Goal: Browse casually: Explore the website without a specific task or goal

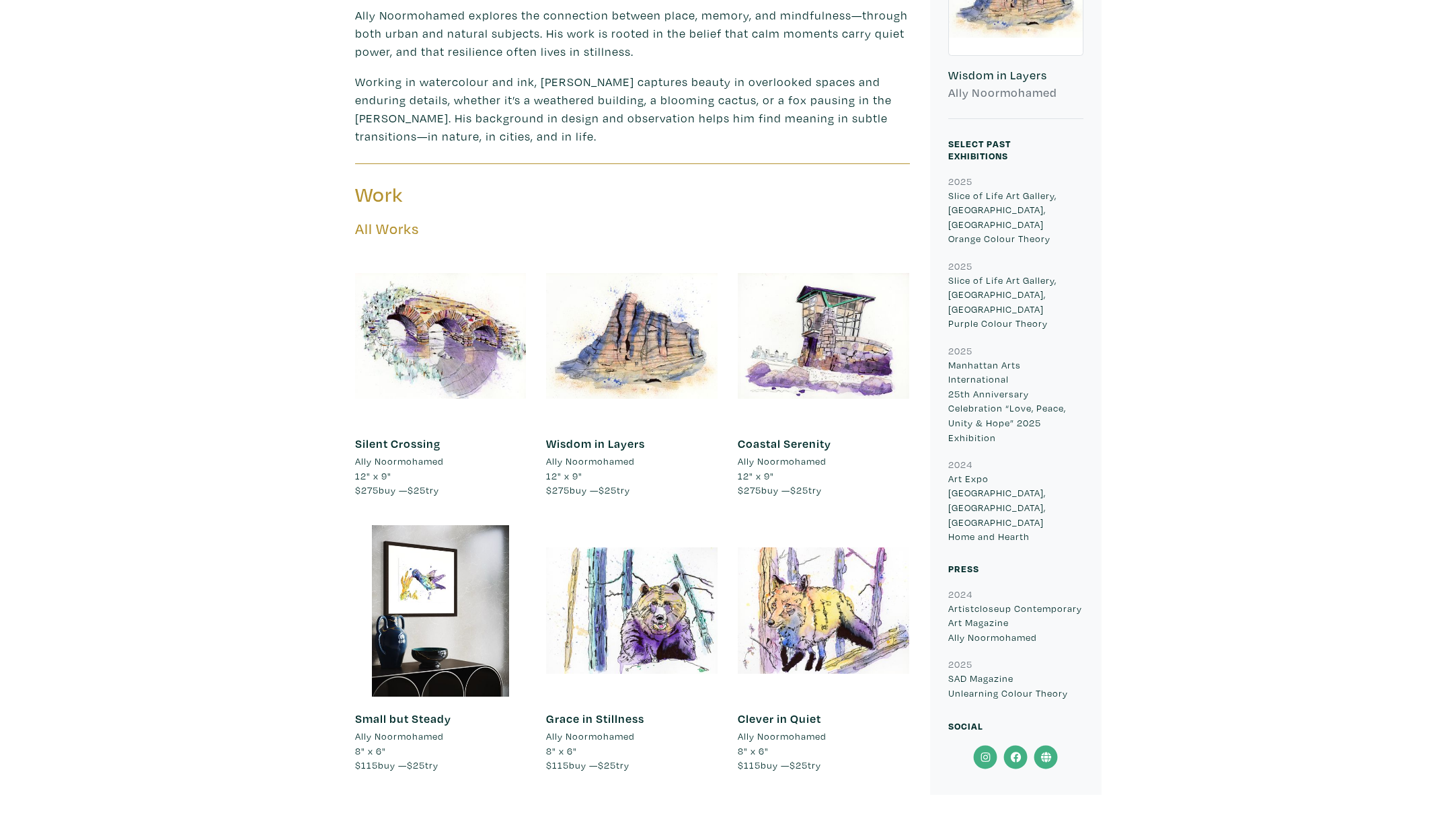
scroll to position [686, 0]
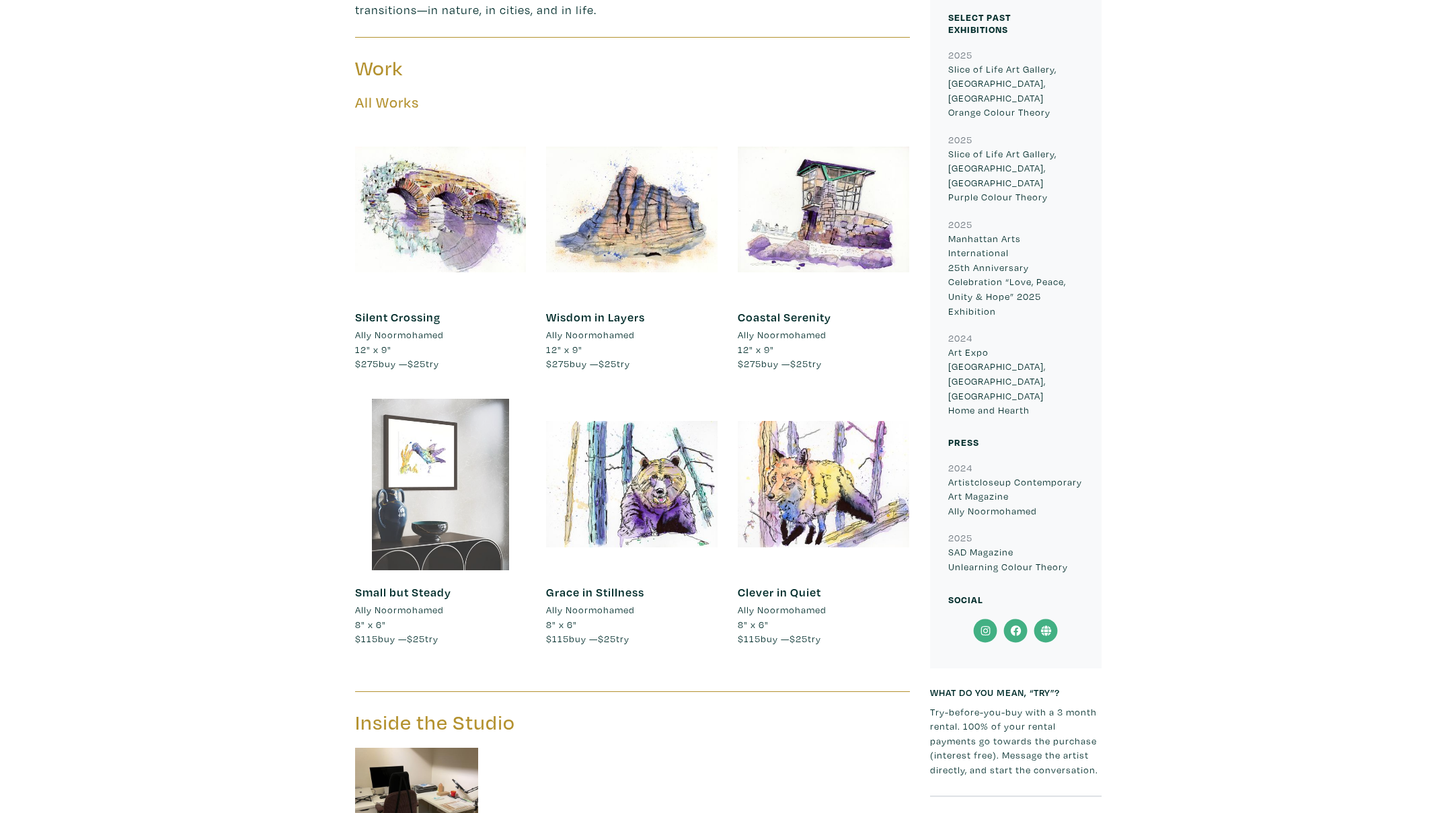
click at [460, 449] on div at bounding box center [441, 485] width 172 height 172
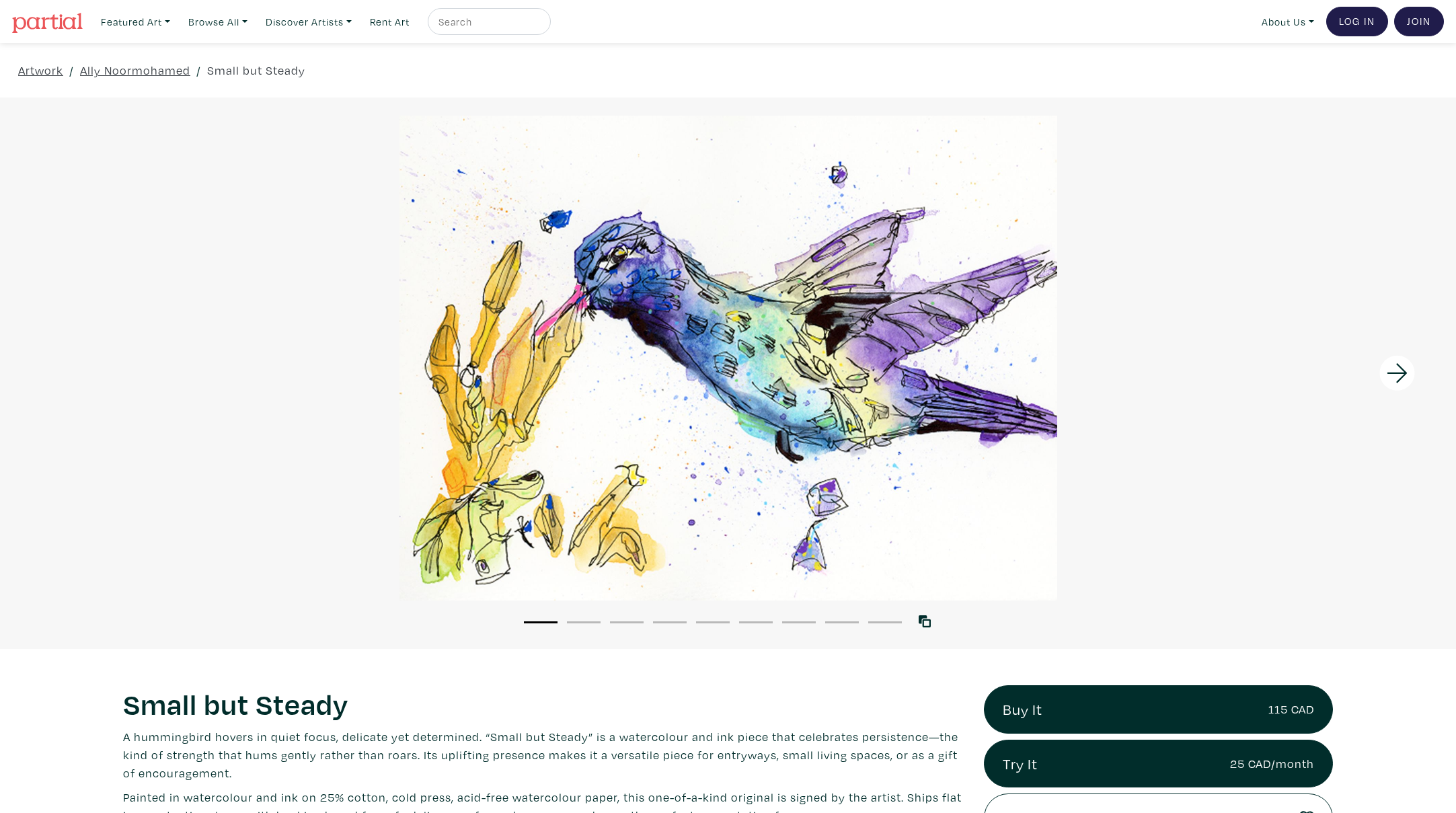
click at [1391, 372] on icon at bounding box center [1397, 373] width 46 height 36
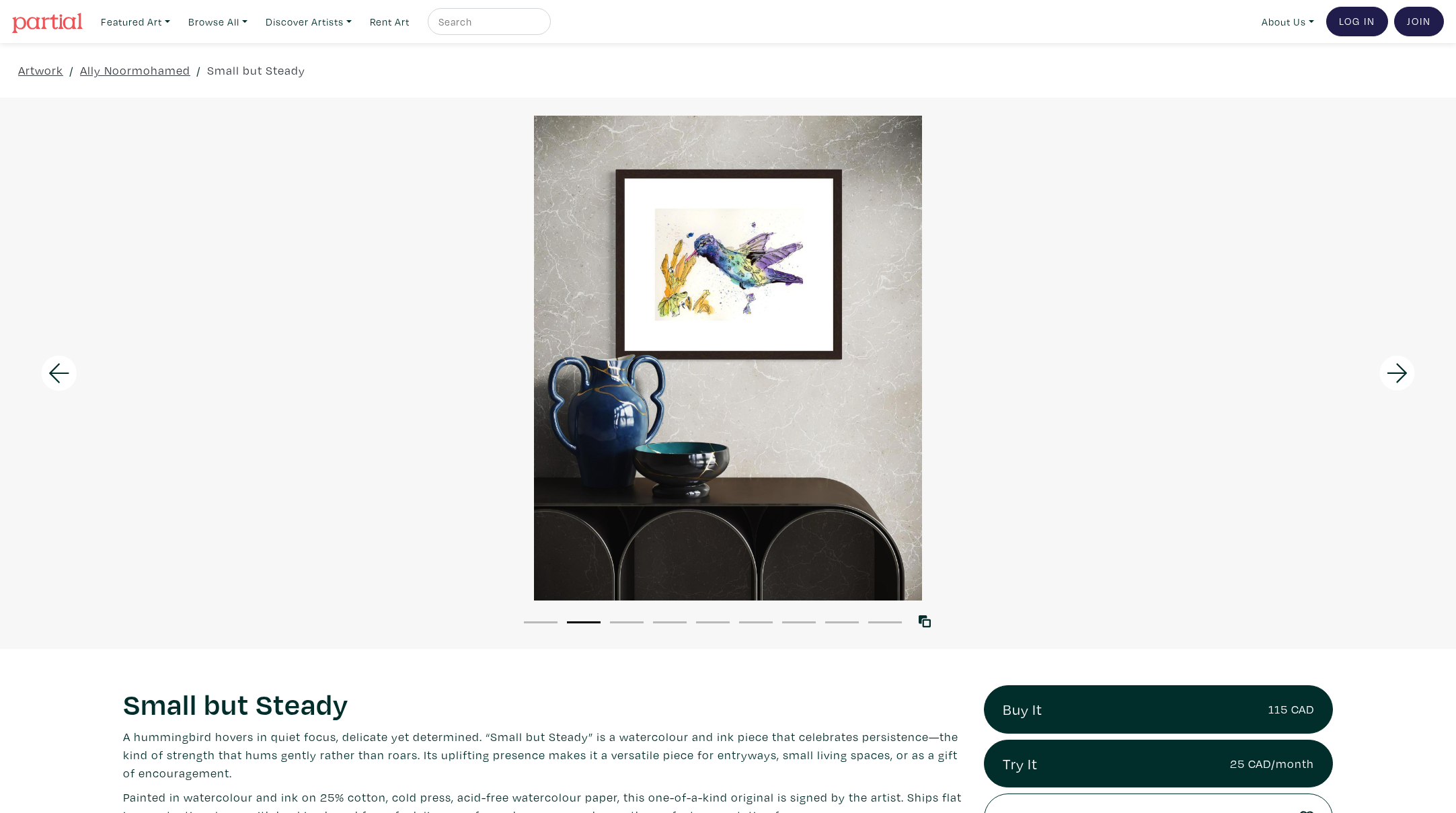
click at [1391, 372] on icon at bounding box center [1397, 373] width 46 height 36
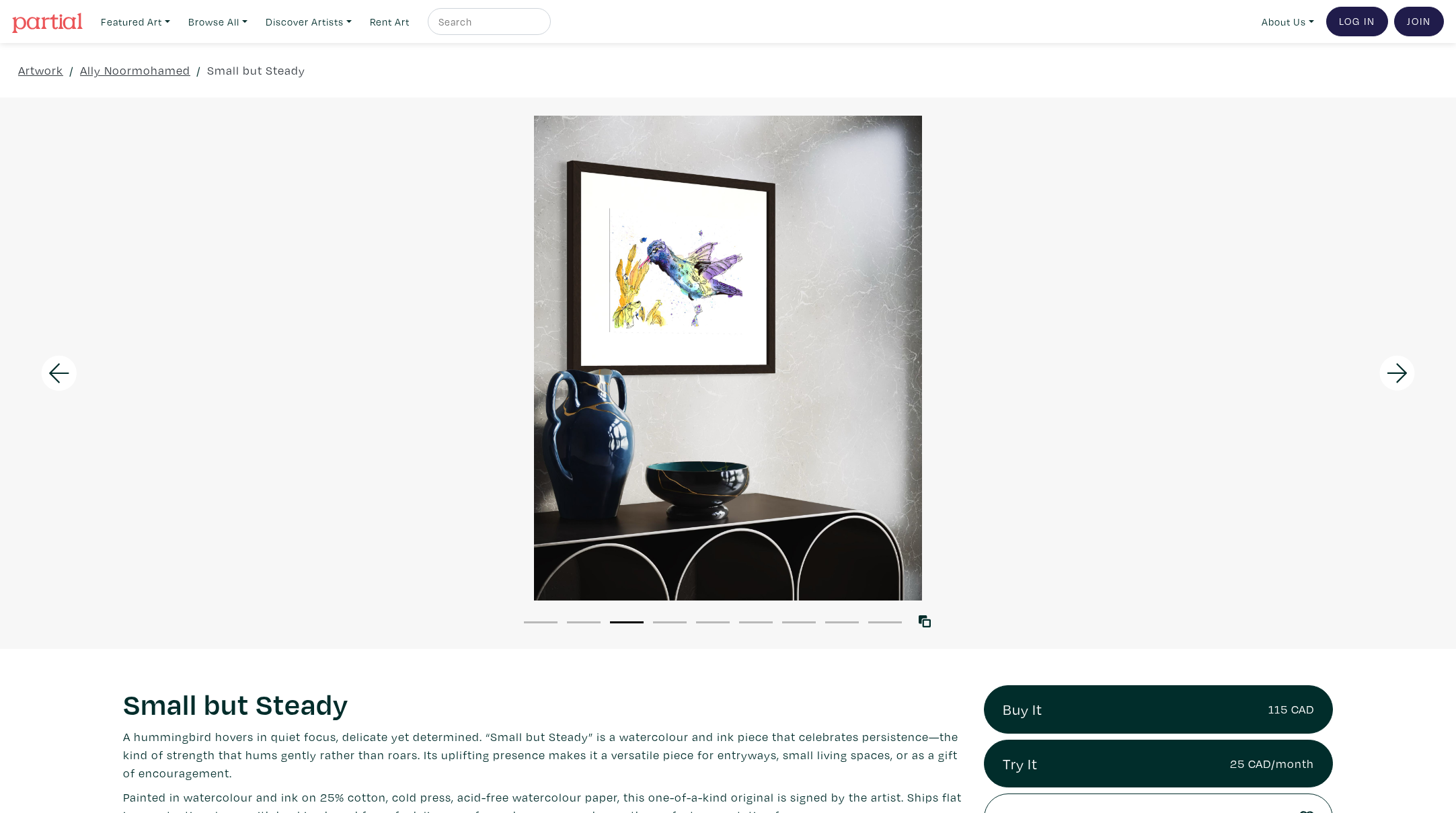
click at [1391, 372] on icon at bounding box center [1397, 373] width 46 height 36
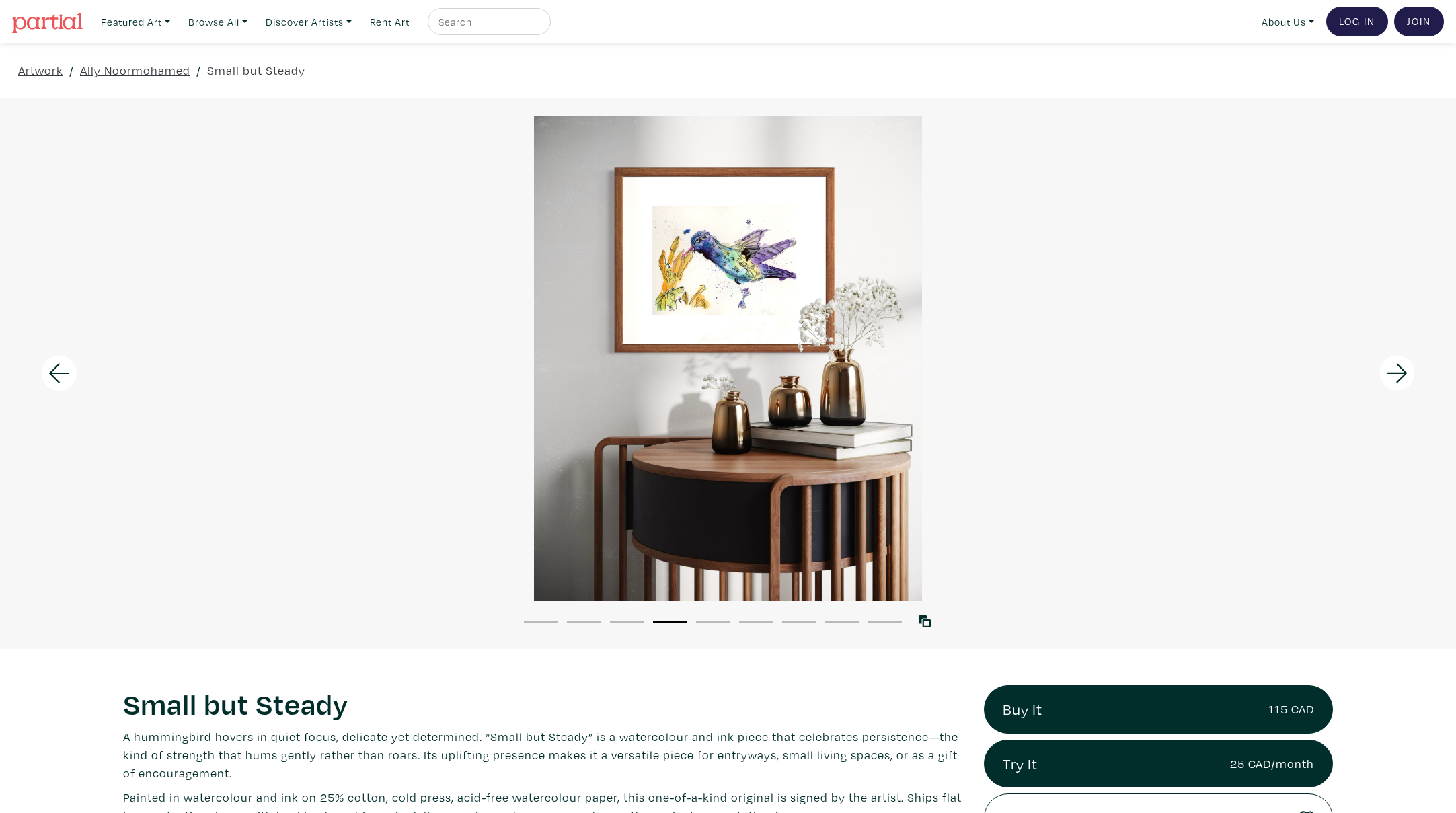
click at [1391, 372] on icon at bounding box center [1397, 373] width 46 height 36
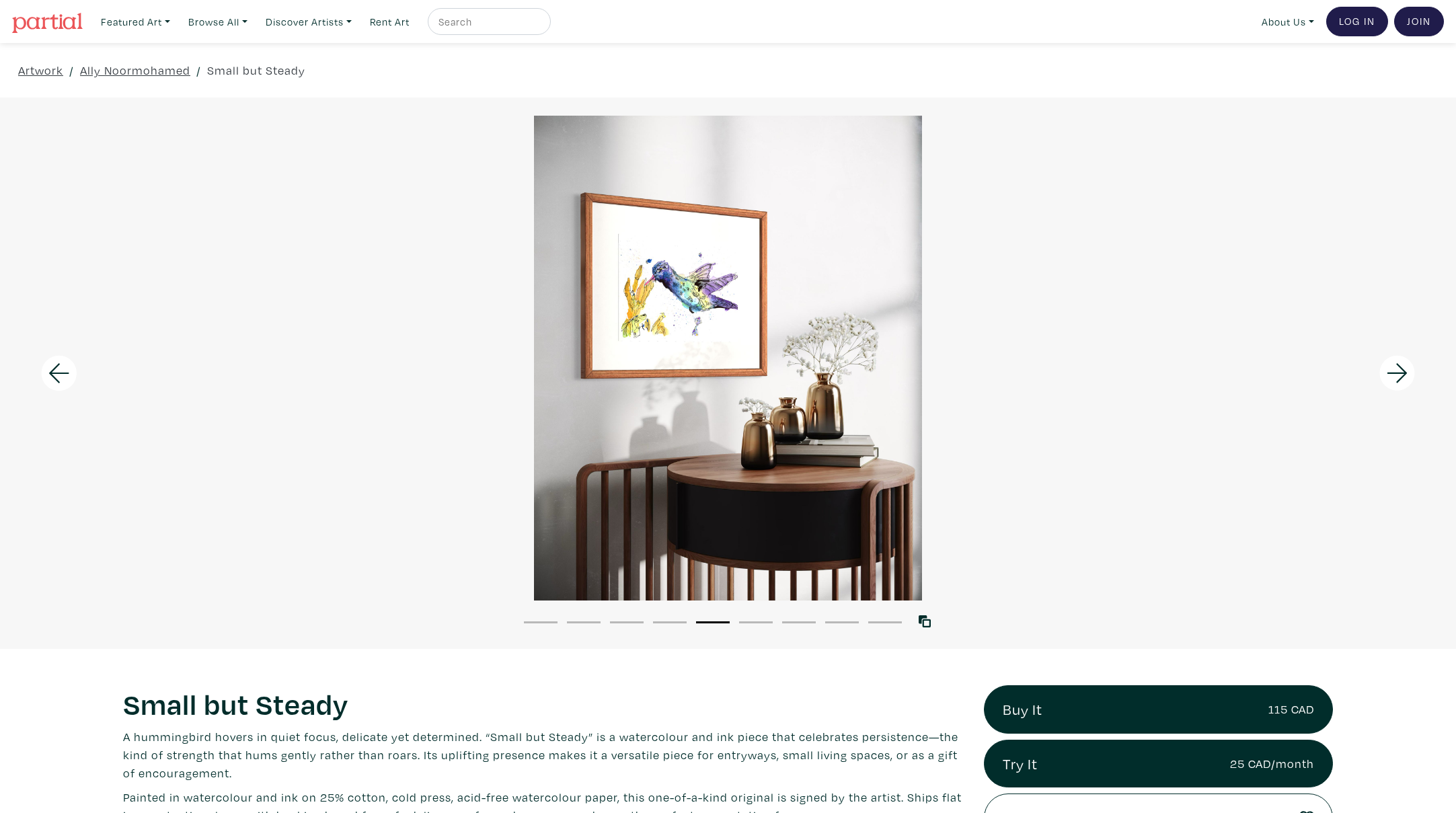
click at [1391, 372] on icon at bounding box center [1397, 373] width 46 height 36
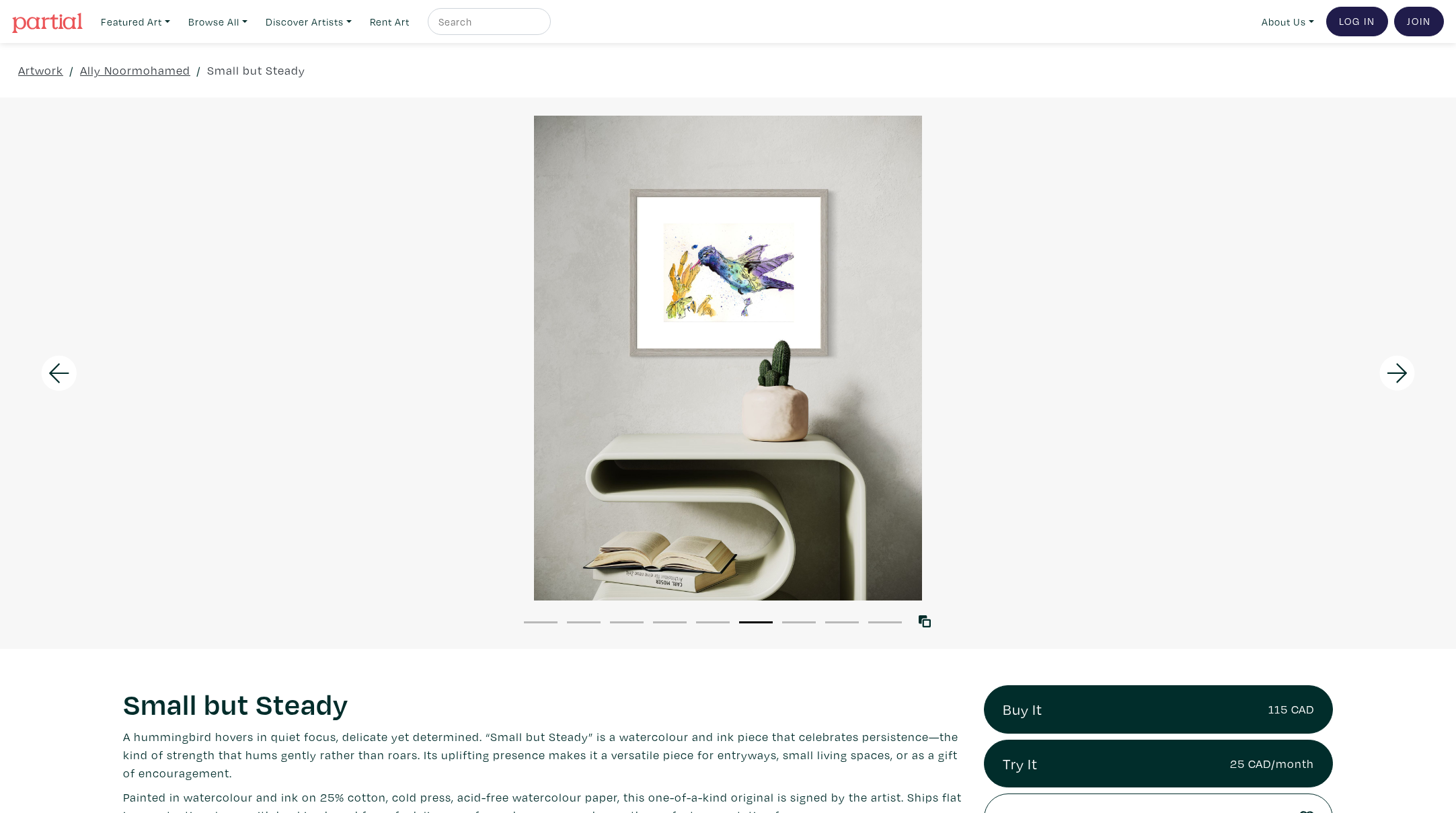
click at [1391, 372] on icon at bounding box center [1397, 373] width 46 height 36
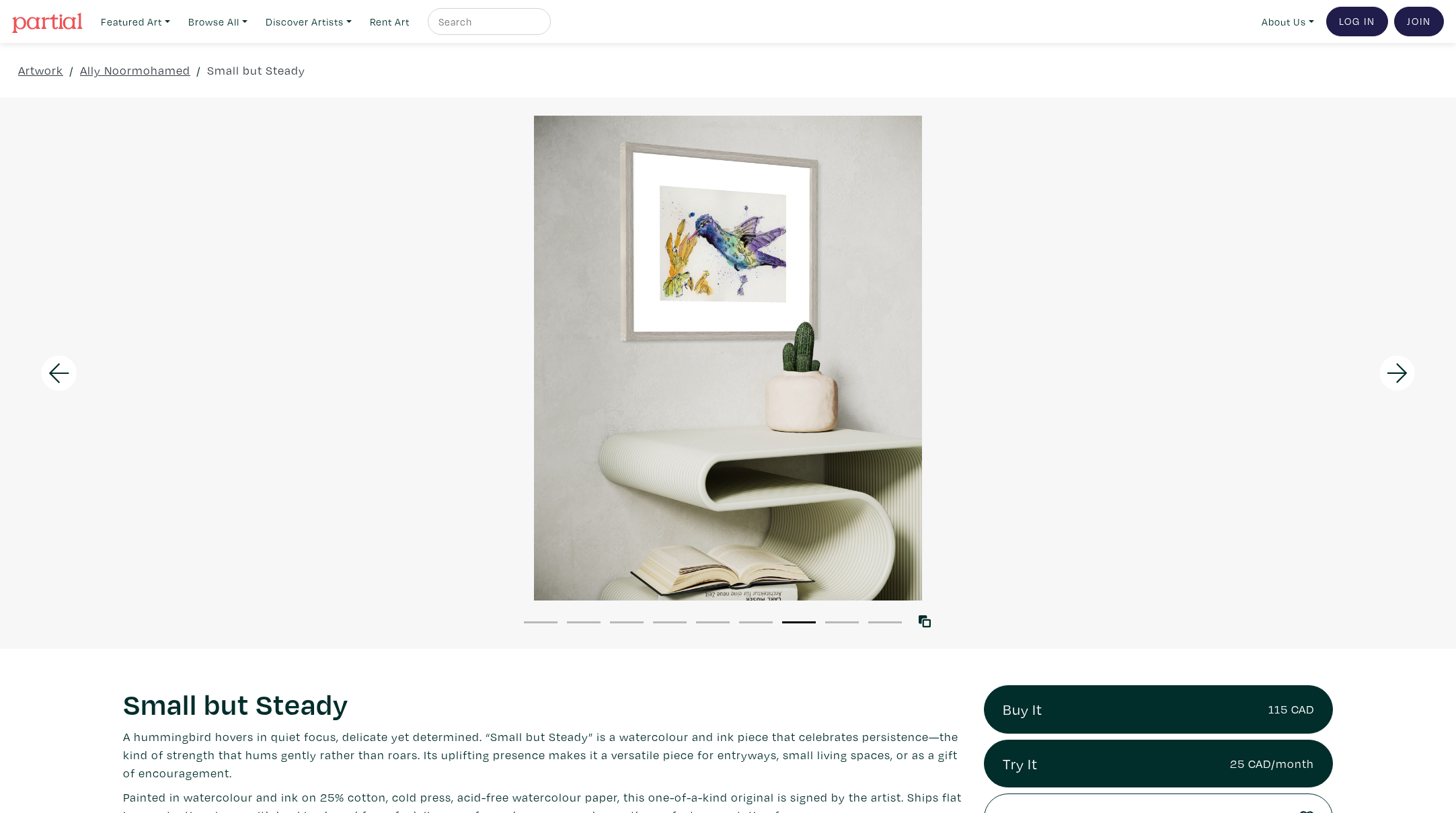
click at [1391, 372] on icon at bounding box center [1397, 373] width 46 height 36
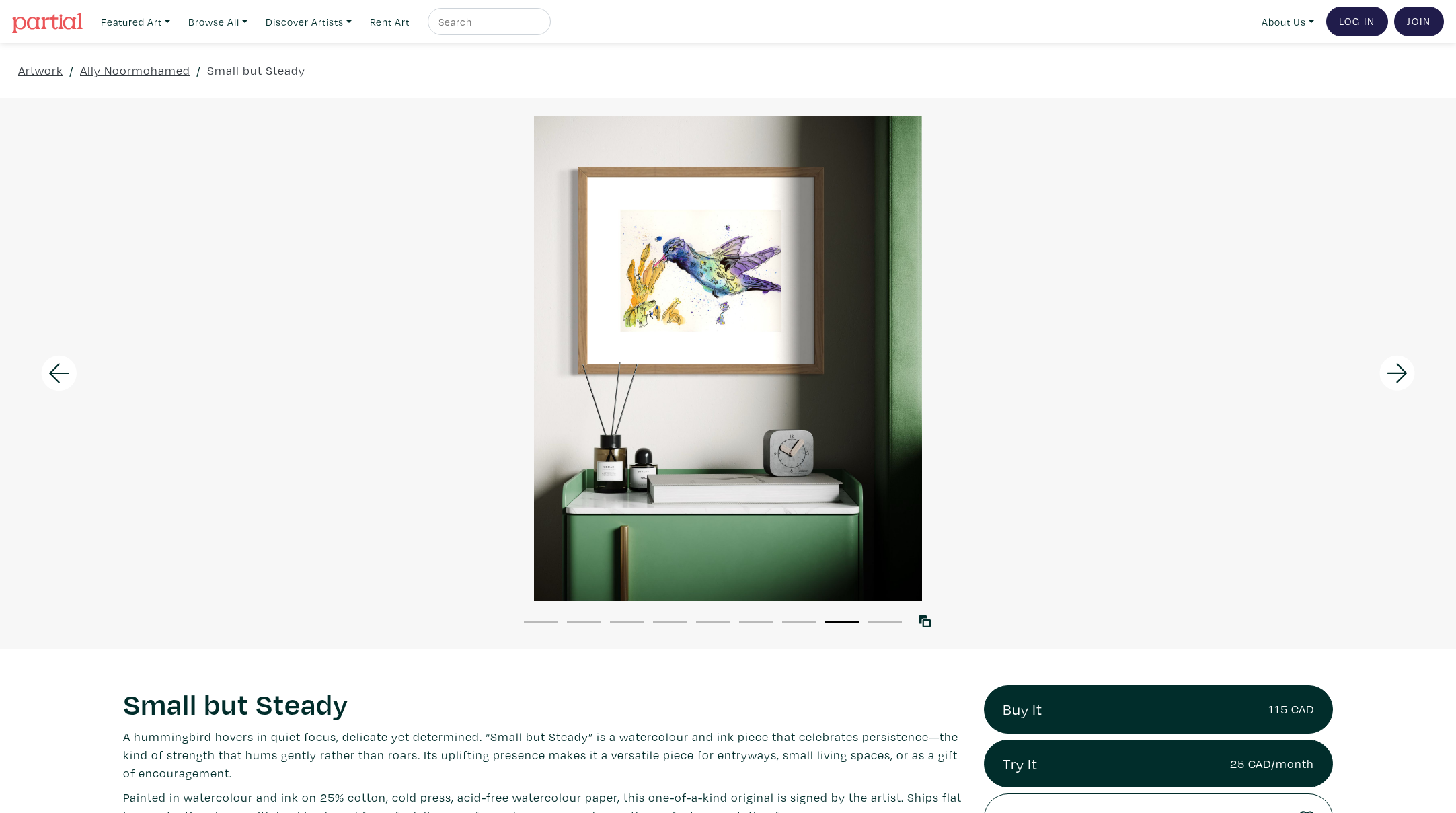
click at [1391, 372] on icon at bounding box center [1397, 373] width 46 height 36
